Goal: Task Accomplishment & Management: Complete application form

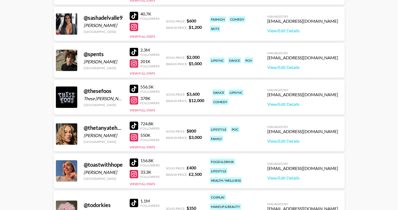
scroll to position [2345, 0]
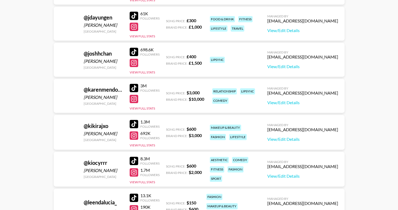
scroll to position [1286, 0]
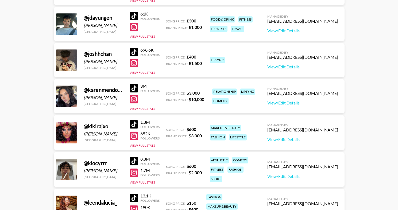
click at [0, 0] on main "Eve Hartney 's Roster: Show Hidden/Deleted Creators @ caskinwhite Caskin White …" at bounding box center [199, 147] width 398 height 2824
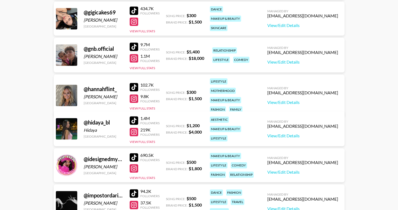
scroll to position [1070, 0]
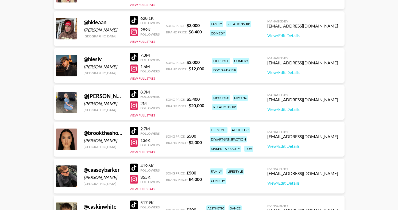
scroll to position [506, 0]
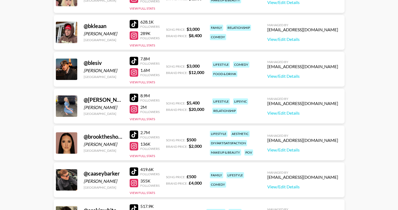
drag, startPoint x: 134, startPoint y: 97, endPoint x: 68, endPoint y: 0, distance: 117.0
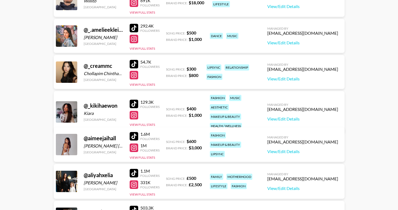
scroll to position [59, 0]
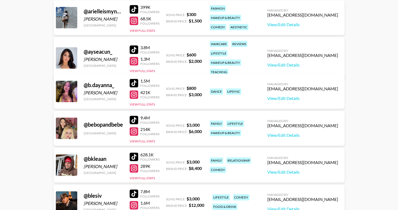
scroll to position [377, 0]
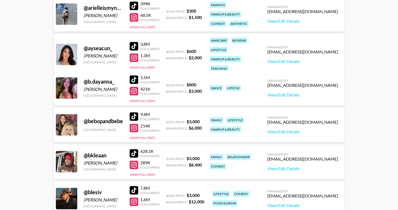
drag, startPoint x: 135, startPoint y: 114, endPoint x: 57, endPoint y: 1, distance: 137.2
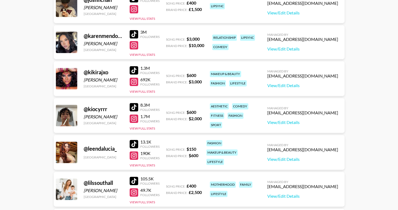
scroll to position [1347, 0]
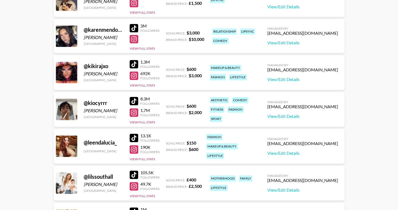
click at [0, 0] on main "Eve Hartney 's Roster: Show Hidden/Deleted Creators @ chiaraecalisto Chiara Cal…" at bounding box center [199, 87] width 398 height 2824
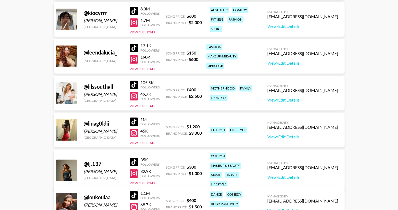
scroll to position [1436, 0]
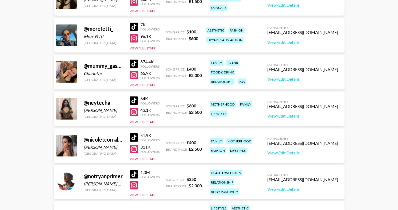
scroll to position [1754, 0]
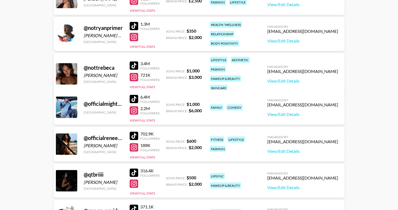
scroll to position [1899, 0]
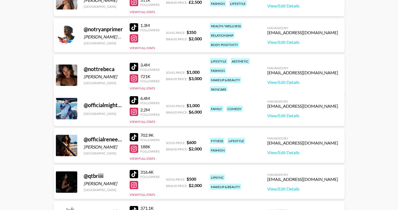
drag, startPoint x: 132, startPoint y: 138, endPoint x: 65, endPoint y: 0, distance: 152.9
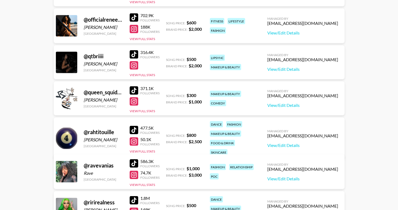
scroll to position [2018, 0]
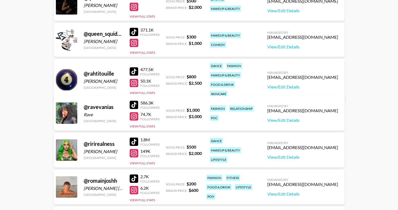
scroll to position [2098, 0]
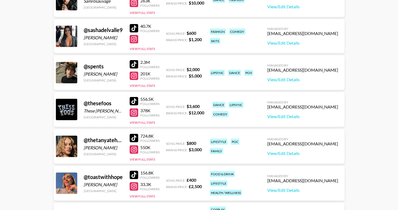
scroll to position [2336, 0]
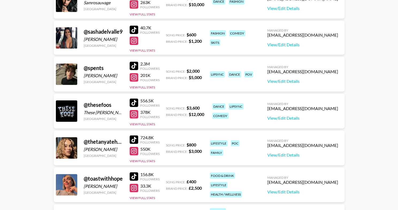
drag, startPoint x: 133, startPoint y: 66, endPoint x: 63, endPoint y: 0, distance: 96.2
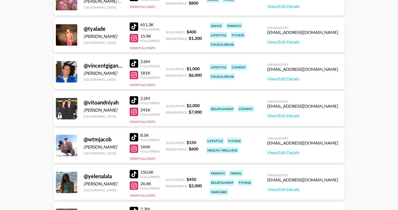
scroll to position [2562, 0]
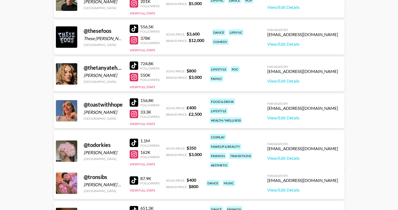
scroll to position [2406, 0]
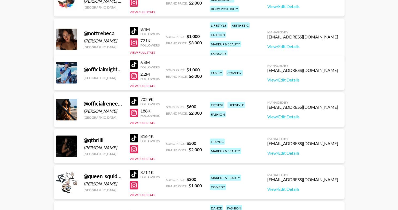
scroll to position [1896, 0]
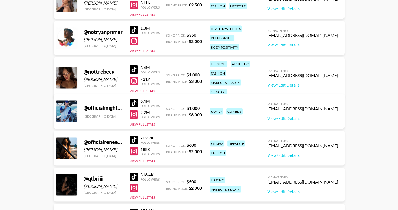
drag, startPoint x: 132, startPoint y: 102, endPoint x: 65, endPoint y: 0, distance: 122.1
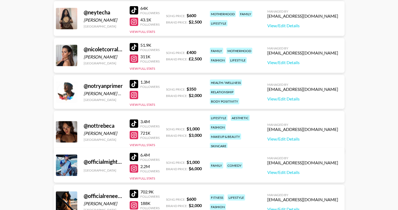
scroll to position [1840, 0]
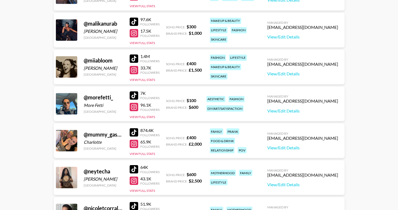
scroll to position [1684, 0]
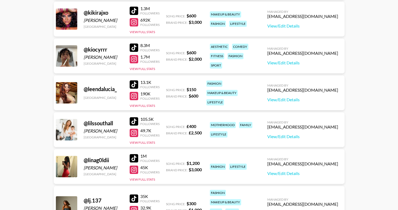
scroll to position [1391, 0]
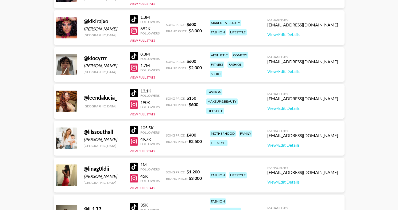
click at [0, 0] on main "Eve Hartney 's Roster: Show Hidden/Deleted Creators @ chiaraking Chiara King Un…" at bounding box center [199, 42] width 398 height 2824
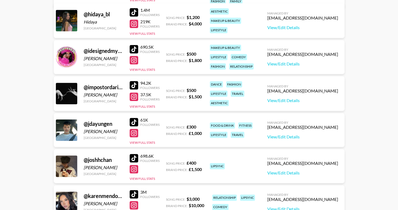
scroll to position [1181, 0]
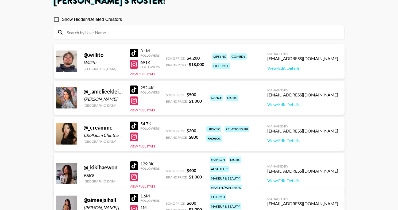
scroll to position [0, 0]
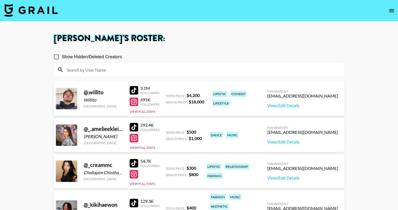
click at [44, 11] on img at bounding box center [30, 10] width 53 height 13
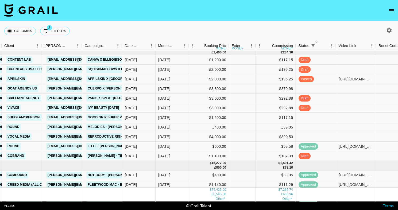
scroll to position [5, 0]
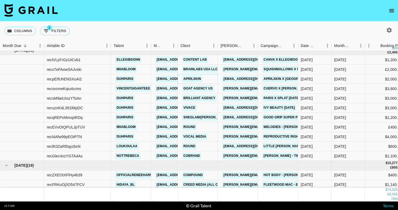
click at [193, 80] on link "APRILSKIN" at bounding box center [192, 79] width 20 height 7
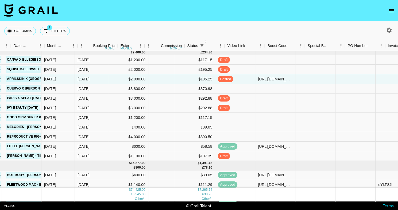
scroll to position [5, 536]
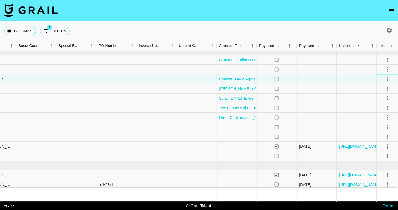
click at [388, 78] on icon "select merge strategy" at bounding box center [387, 79] width 6 height 6
click at [377, 128] on div "Approve" at bounding box center [375, 129] width 16 height 6
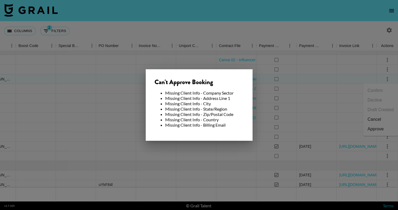
click at [251, 89] on div "Can't Approve Booking Missing Client Info - Company Sector Missing Client Info …" at bounding box center [199, 105] width 107 height 72
click at [257, 64] on div at bounding box center [199, 105] width 398 height 210
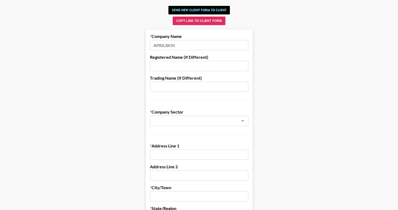
scroll to position [30, 0]
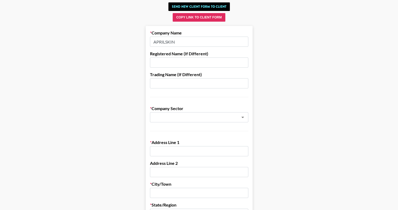
click at [162, 151] on input "text" at bounding box center [199, 151] width 98 height 10
paste input "APR US INC"
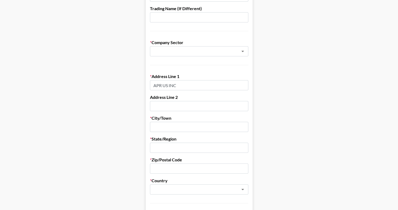
scroll to position [95, 0]
type input "APR US INC"
click at [177, 109] on input "text" at bounding box center [199, 106] width 98 height 10
paste input "41 Greenfield"
type input "41 Greenfield"
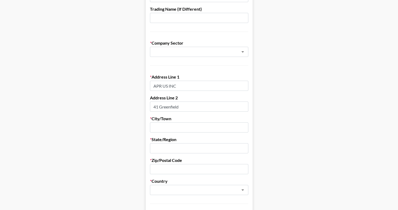
click at [173, 127] on input "text" at bounding box center [199, 127] width 98 height 10
paste input "Irvine"
type input "Irvine"
click at [166, 150] on input "text" at bounding box center [199, 148] width 98 height 10
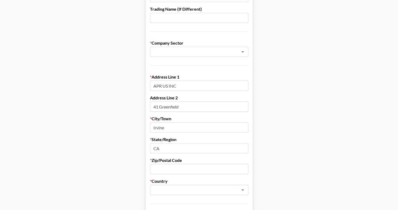
type input "CA"
click at [155, 164] on input "text" at bounding box center [199, 169] width 98 height 10
paste input "92614"
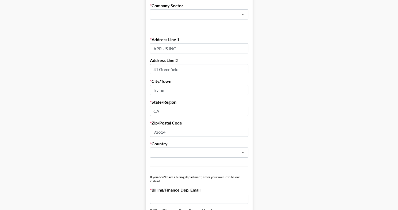
scroll to position [135, 0]
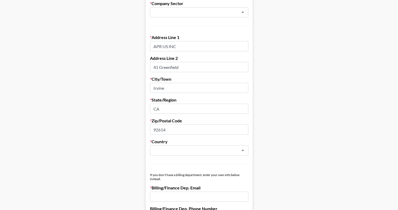
type input "92614"
click at [176, 144] on div "Country ​" at bounding box center [199, 147] width 98 height 17
click at [176, 151] on input "text" at bounding box center [192, 150] width 78 height 6
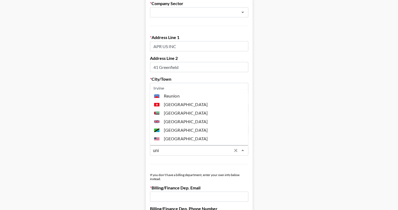
click at [183, 136] on li "United States" at bounding box center [199, 138] width 98 height 9
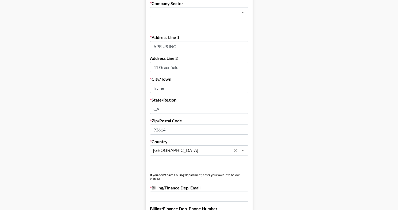
type input "United States"
click at [102, 123] on main "Send New Client Form to Client Copy Link to Client Form Company Name APRILSKIN …" at bounding box center [198, 170] width 389 height 550
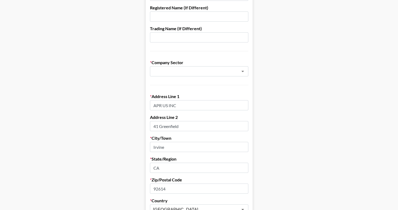
scroll to position [71, 0]
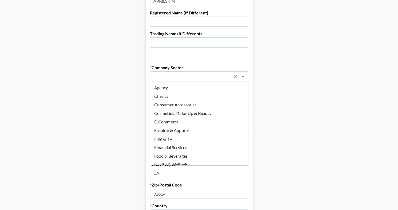
click at [174, 77] on input "text" at bounding box center [192, 76] width 78 height 6
click at [173, 114] on li "Cosmetics, Make-Up & Beauty" at bounding box center [199, 113] width 98 height 9
type input "Cosmetics, Make-Up & Beauty"
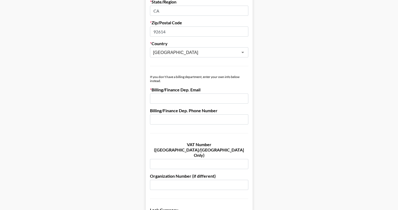
scroll to position [244, 0]
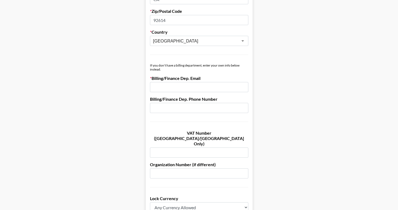
click at [173, 88] on input "email" at bounding box center [199, 87] width 98 height 10
paste input "[EMAIL_ADDRESS][DOMAIN_NAME]"
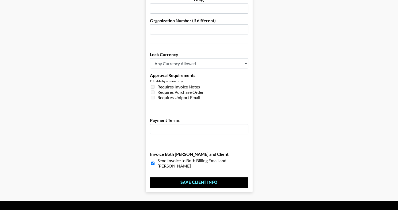
scroll to position [388, 0]
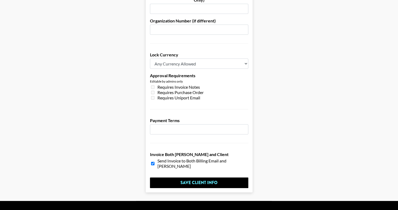
type input "[EMAIL_ADDRESS][DOMAIN_NAME]"
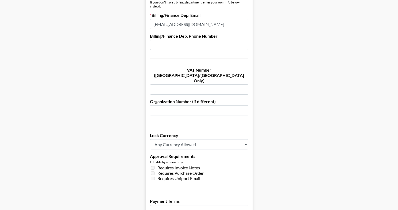
scroll to position [307, 0]
click at [175, 205] on input "number" at bounding box center [199, 210] width 98 height 10
type input "30"
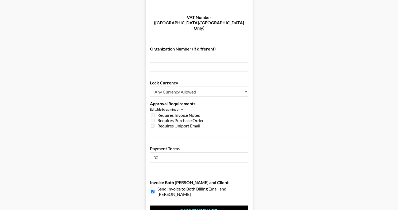
scroll to position [359, 0]
click at [179, 87] on select "Any Currency Allowed USD GBP EUR CAD AUD" at bounding box center [199, 92] width 98 height 10
select select "USD"
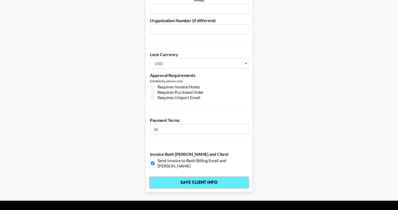
click at [209, 177] on input "Save Client Info" at bounding box center [199, 182] width 98 height 11
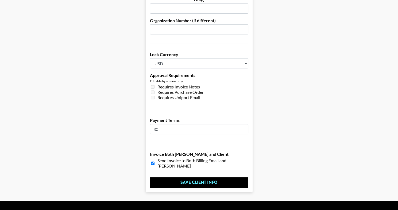
scroll to position [0, 0]
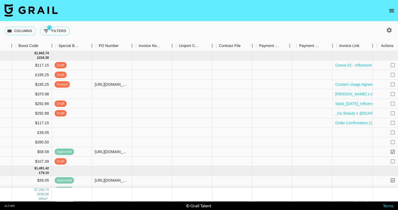
scroll to position [0, 536]
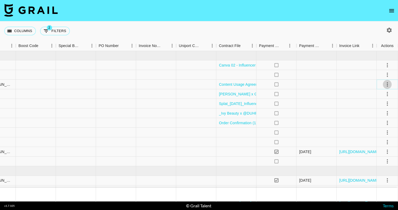
click at [387, 83] on icon "select merge strategy" at bounding box center [387, 84] width 6 height 6
click at [379, 131] on div "Approve" at bounding box center [375, 134] width 16 height 6
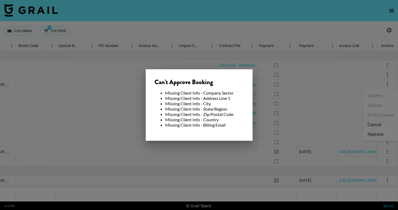
click at [280, 84] on div at bounding box center [199, 105] width 398 height 210
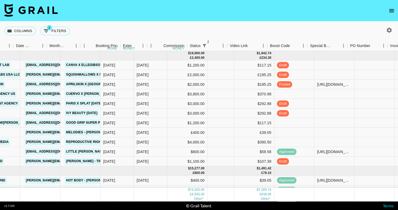
scroll to position [0, 171]
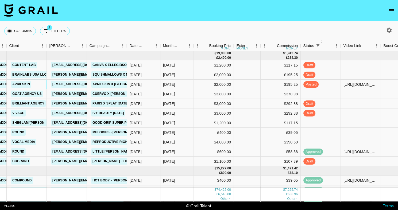
click at [31, 84] on div "APRILSKIN" at bounding box center [21, 84] width 24 height 10
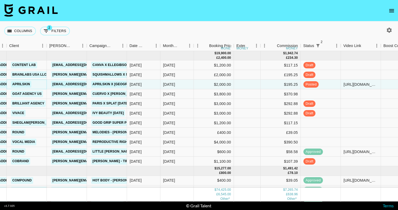
click at [24, 84] on link "APRILSKIN" at bounding box center [21, 84] width 20 height 7
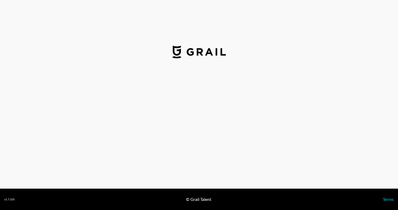
select select "USD"
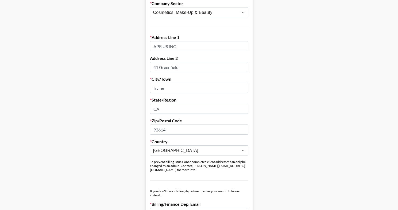
scroll to position [134, 0]
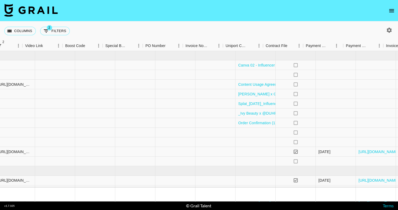
scroll to position [0, 536]
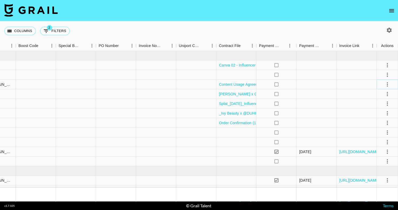
click at [388, 86] on icon "select merge strategy" at bounding box center [387, 84] width 6 height 6
click at [380, 138] on li "Approve" at bounding box center [380, 135] width 35 height 10
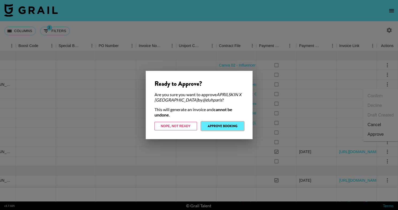
click at [214, 124] on button "Approve Booking" at bounding box center [222, 126] width 42 height 9
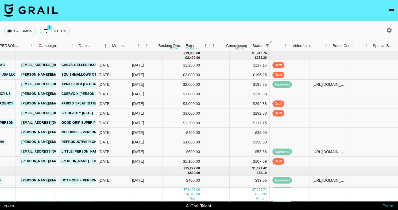
scroll to position [0, 160]
